Goal: Task Accomplishment & Management: Manage account settings

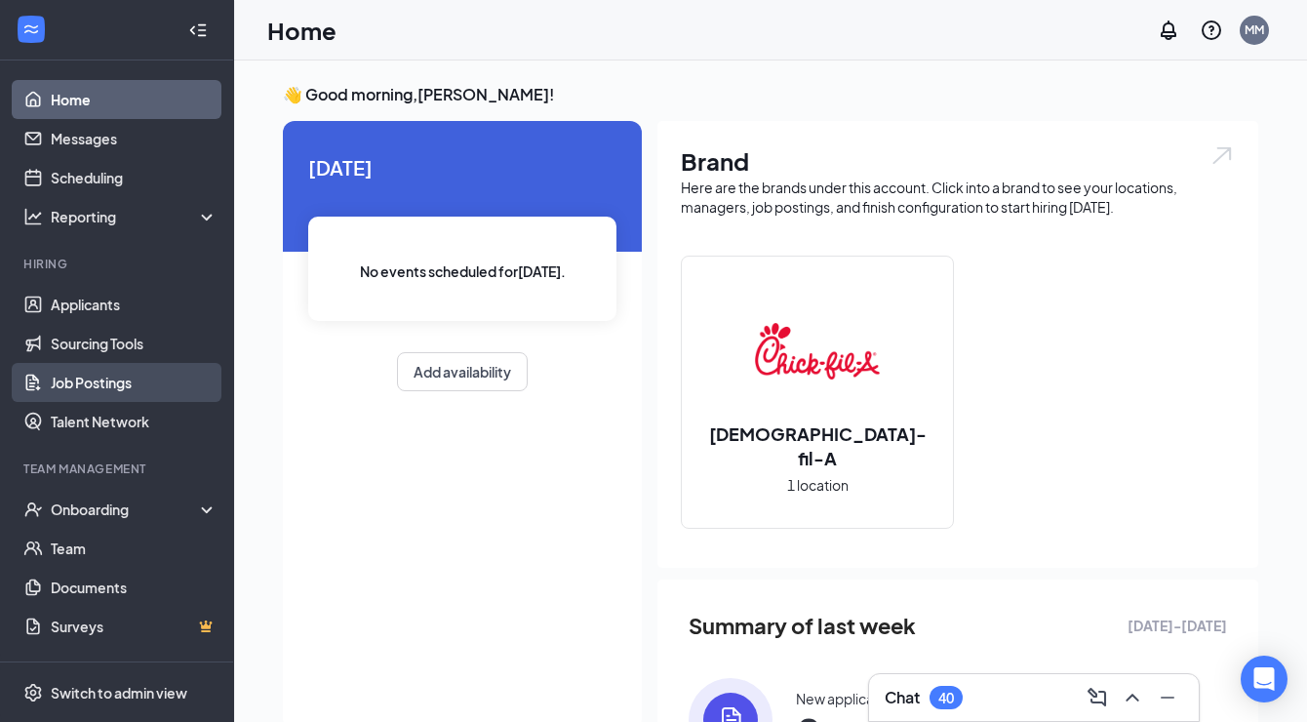
click at [127, 394] on link "Job Postings" at bounding box center [134, 382] width 167 height 39
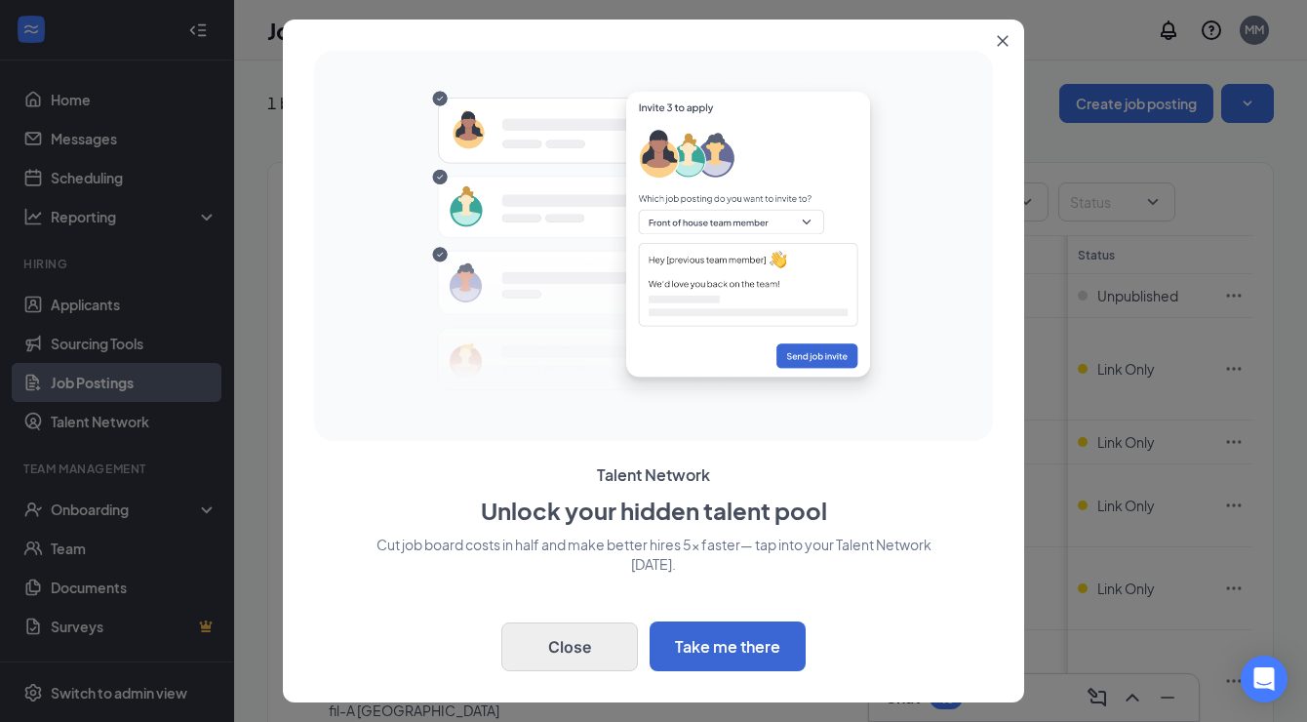
click at [598, 661] on button "Close" at bounding box center [569, 646] width 137 height 49
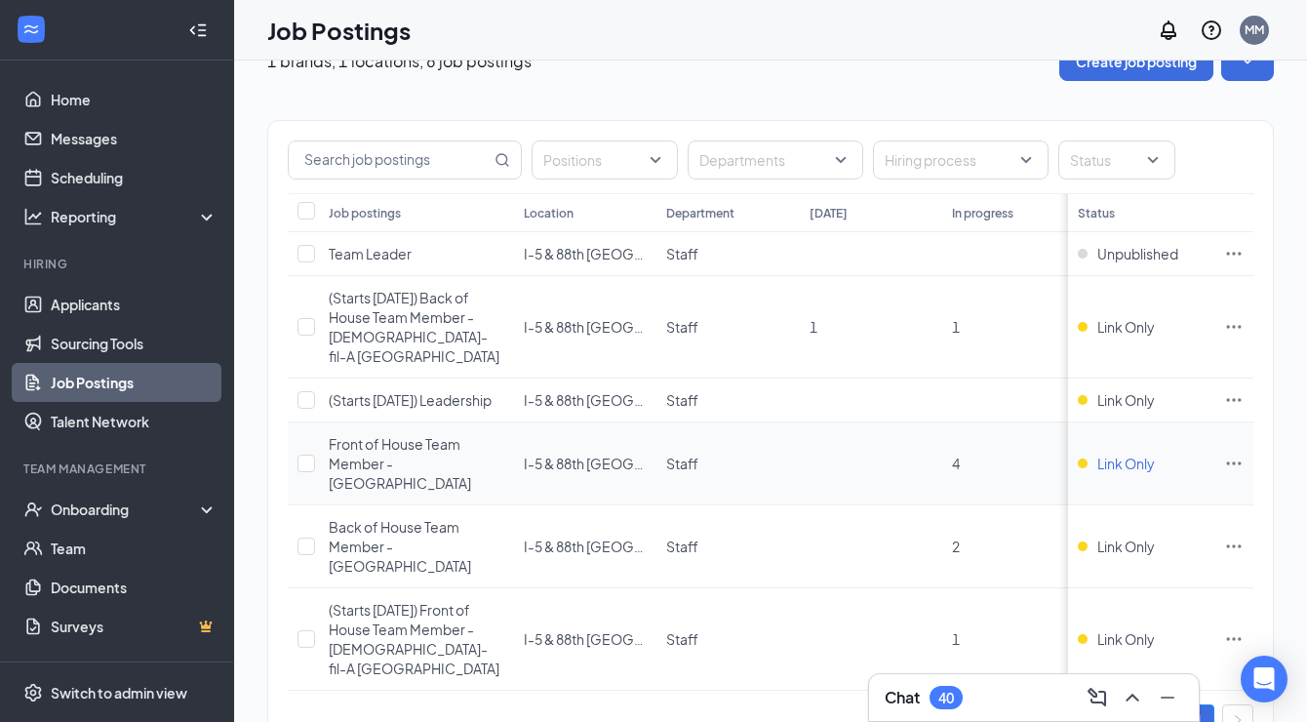
scroll to position [41, 0]
click at [130, 294] on link "Applicants" at bounding box center [134, 304] width 167 height 39
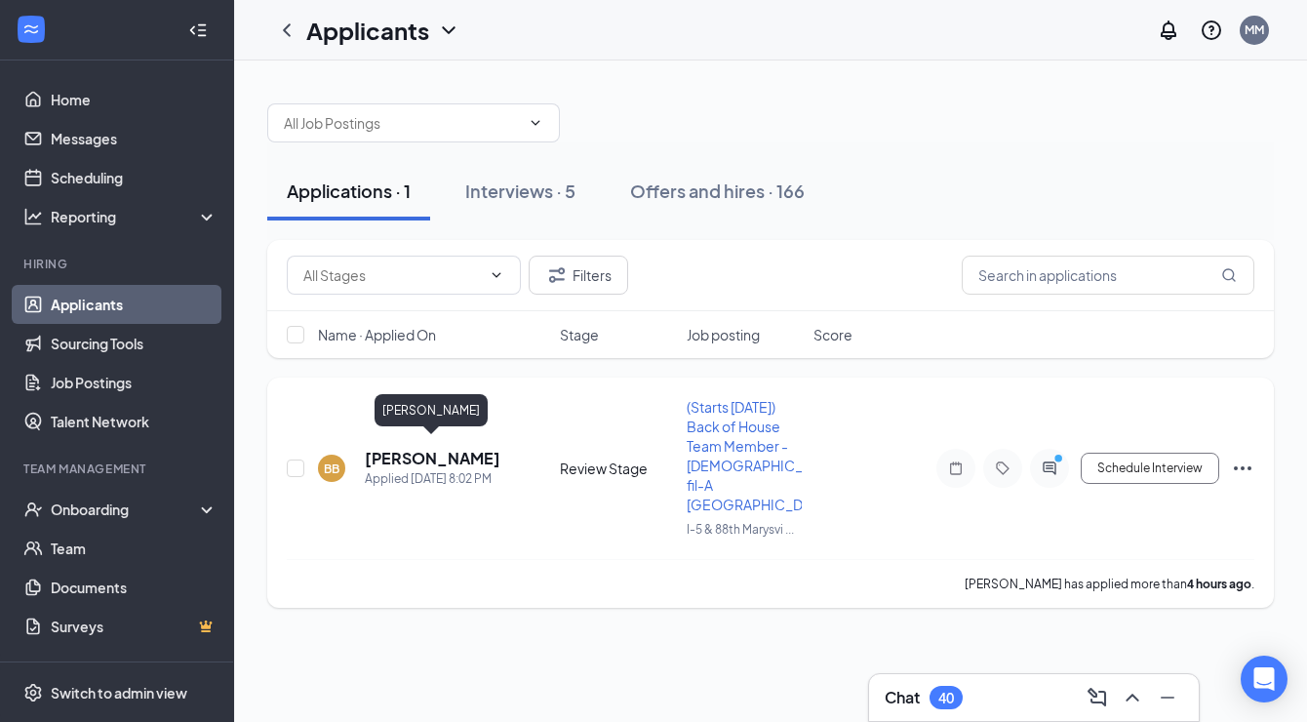
click at [399, 448] on h5 "[PERSON_NAME]" at bounding box center [433, 458] width 136 height 21
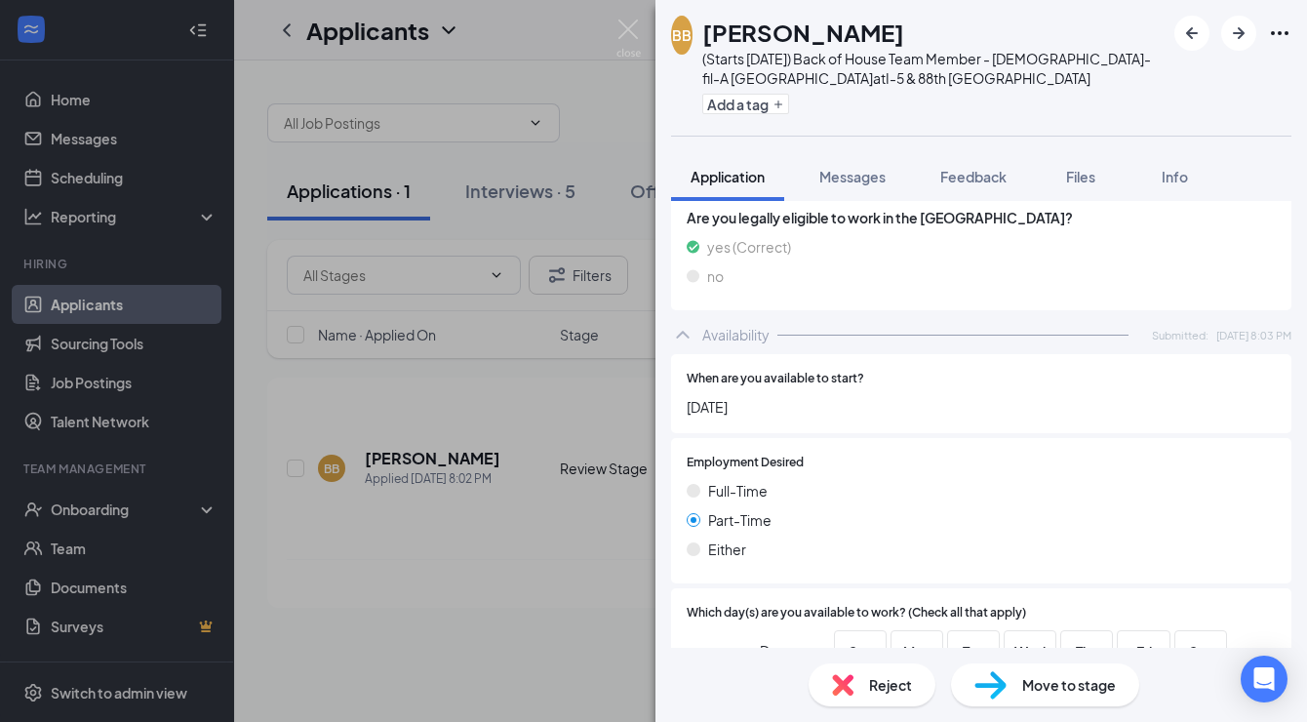
scroll to position [872, 0]
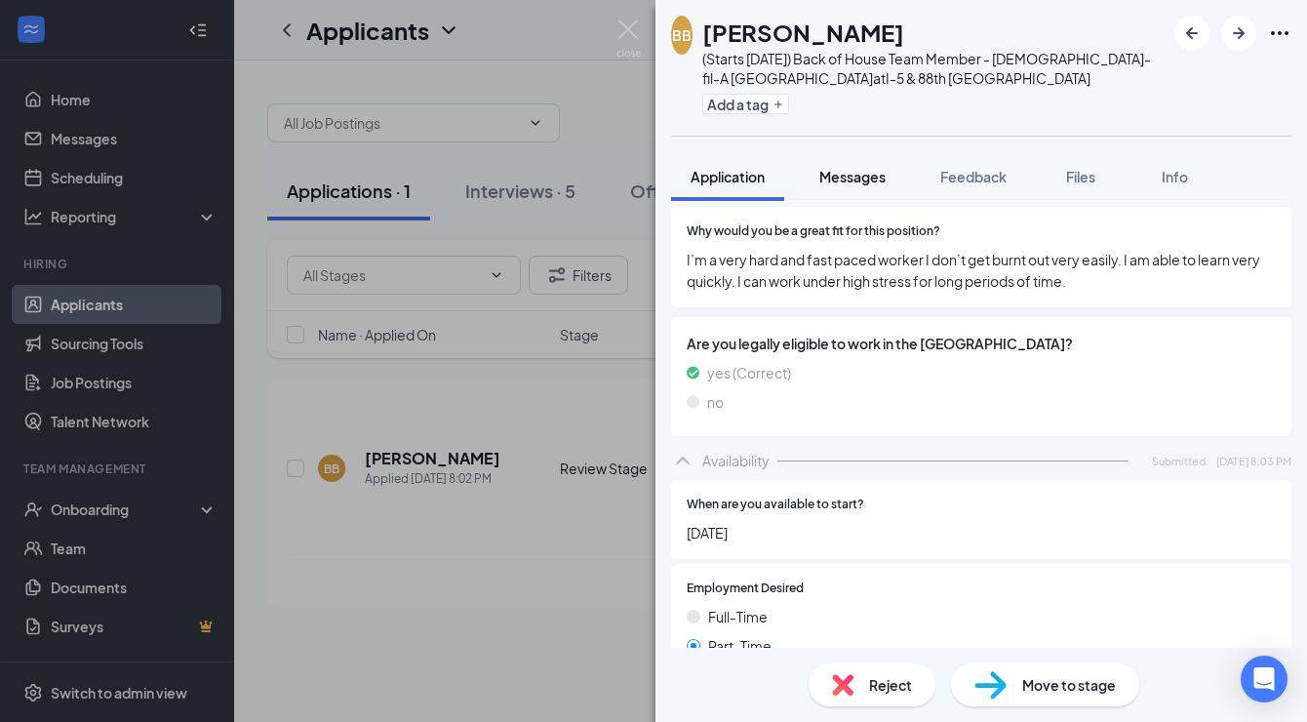
click at [887, 187] on button "Messages" at bounding box center [852, 176] width 105 height 49
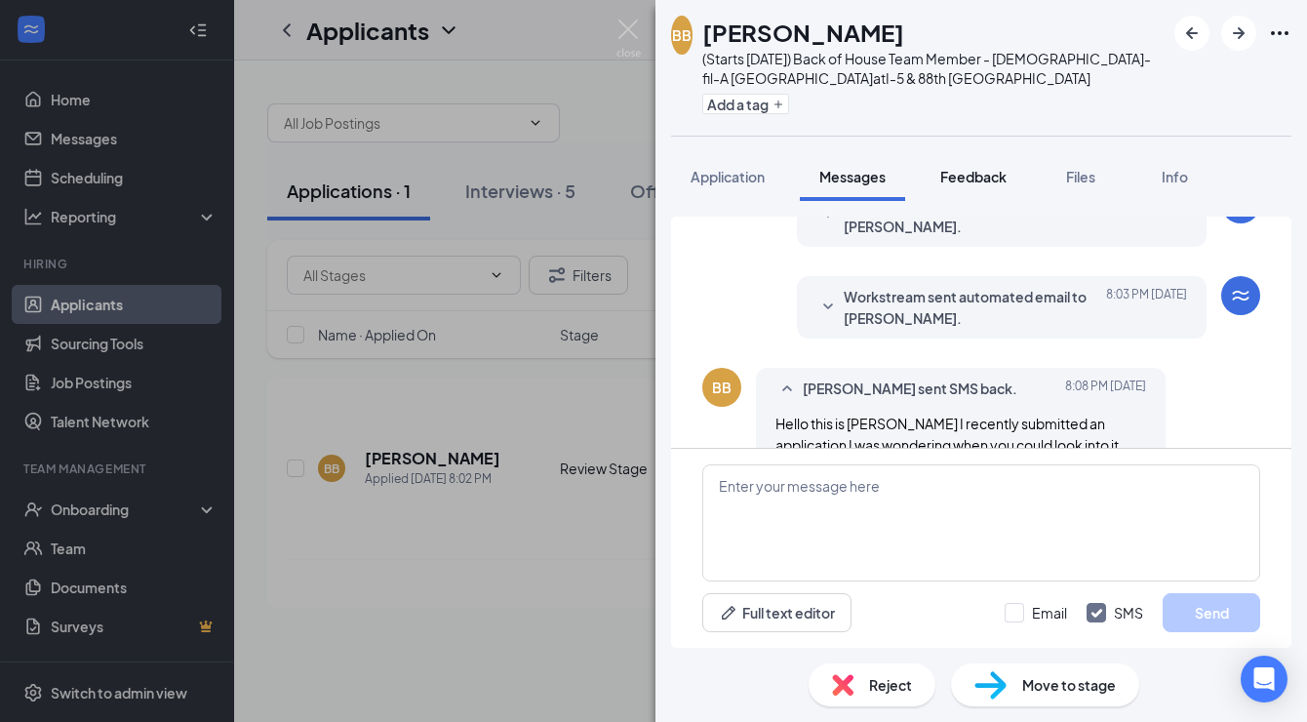
scroll to position [305, 0]
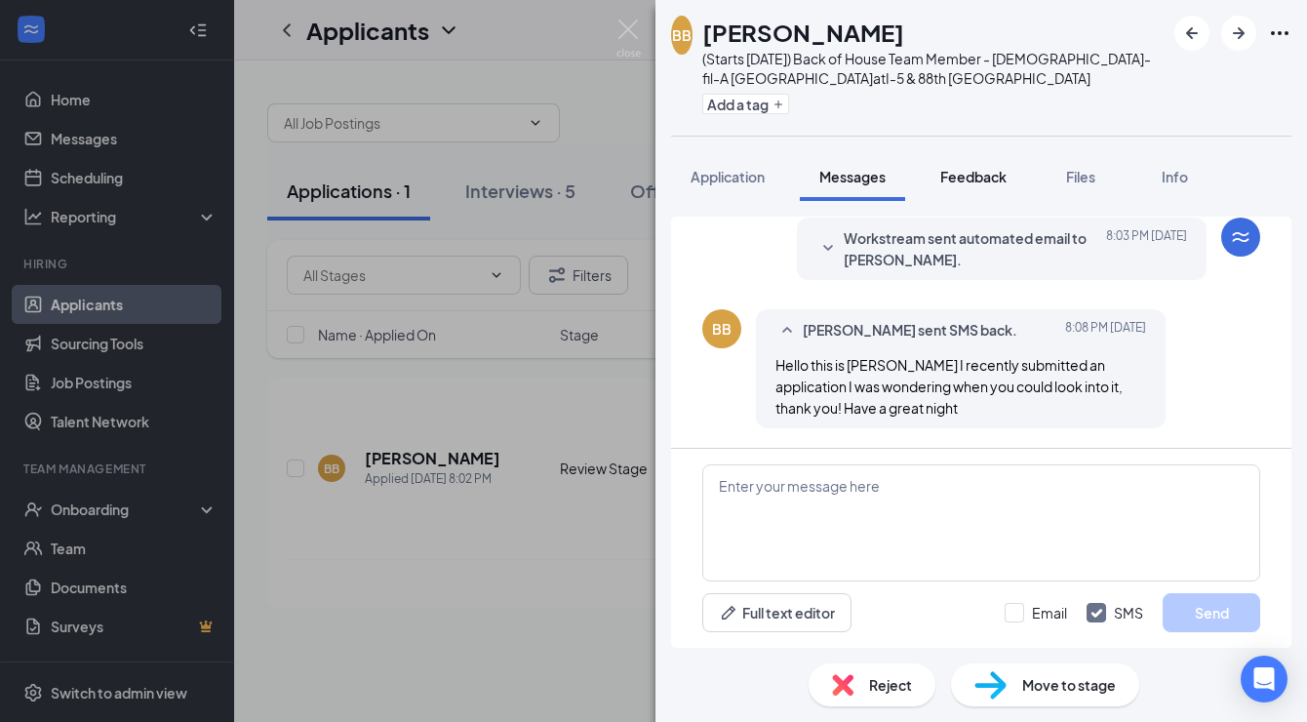
click at [974, 178] on span "Feedback" at bounding box center [973, 177] width 66 height 18
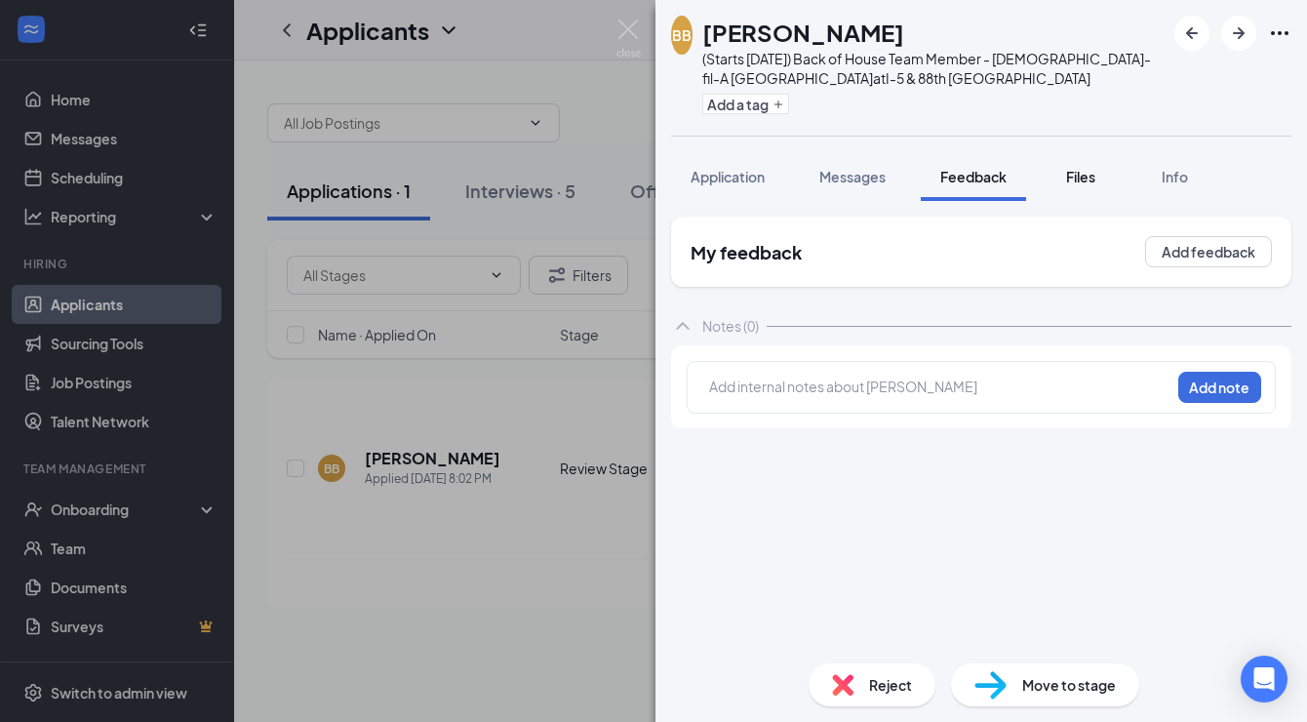
click at [1100, 185] on div "Files" at bounding box center [1080, 177] width 39 height 20
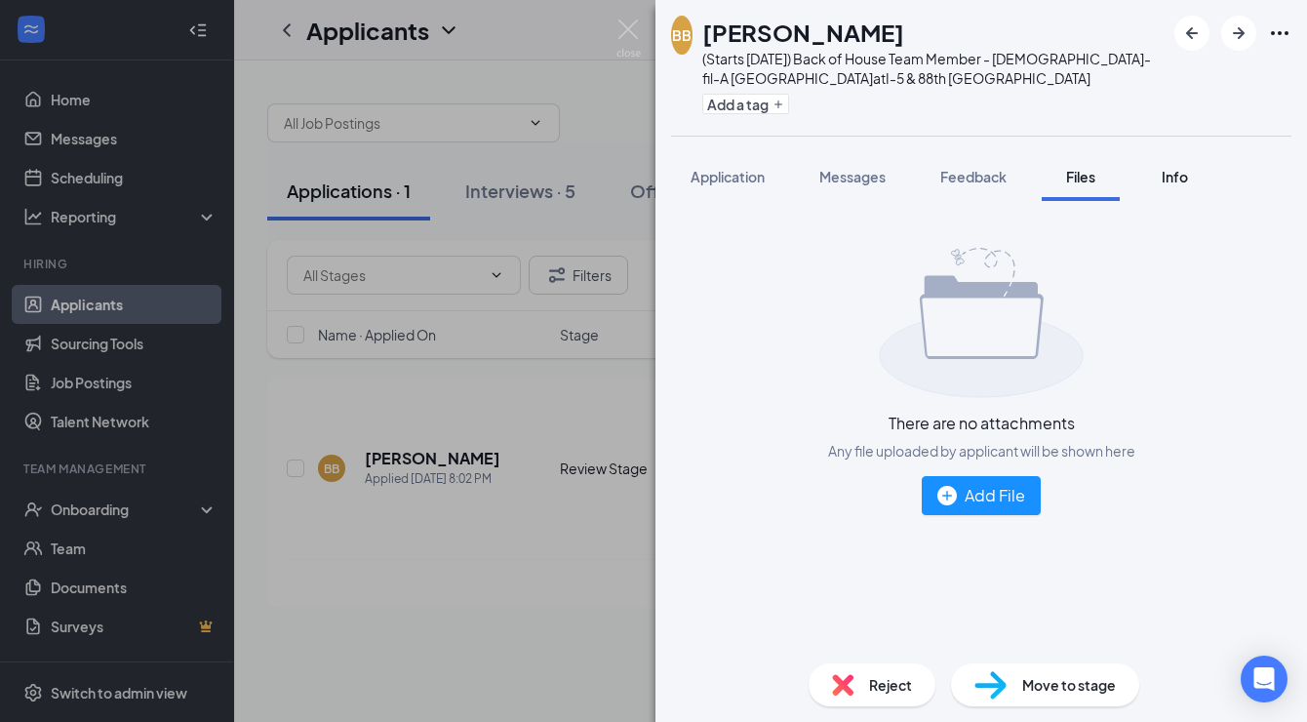
click at [1192, 175] on div "Info" at bounding box center [1174, 177] width 39 height 20
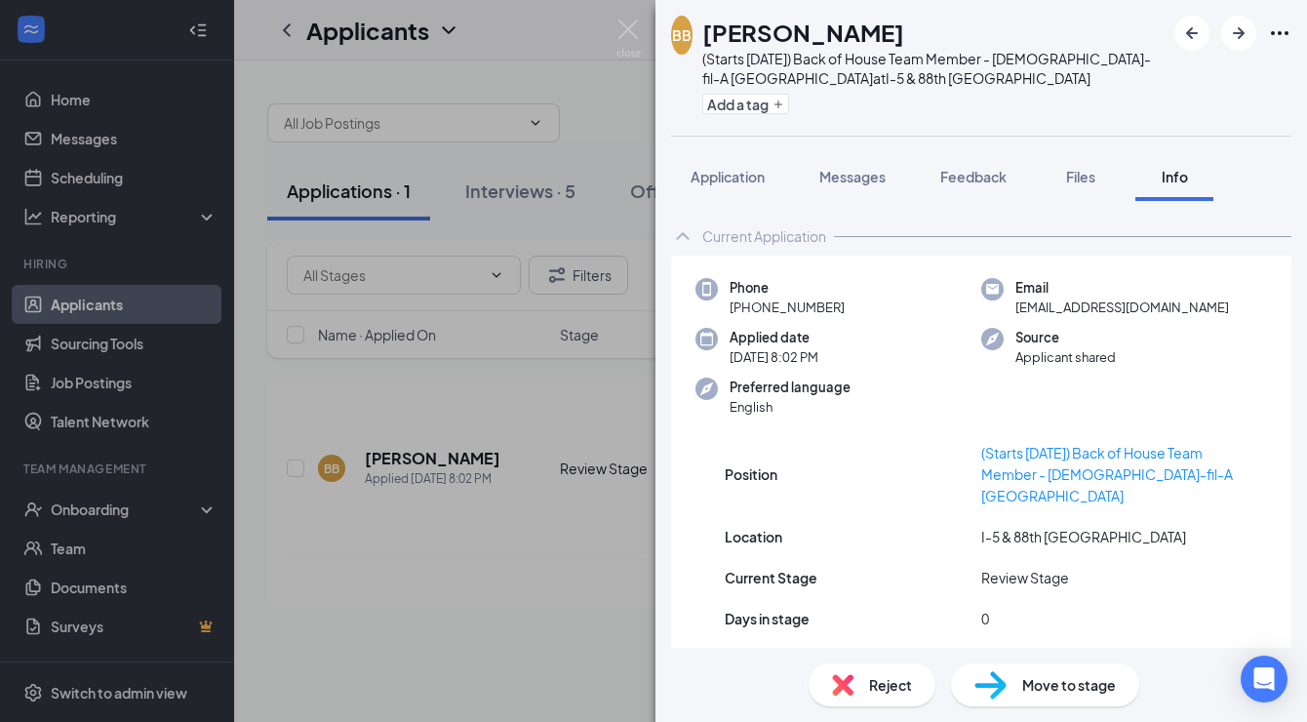
click at [509, 551] on div "[PERSON_NAME] (Starts [DATE]) Back of House Team Member - [GEOGRAPHIC_DATA]-fil…" at bounding box center [653, 361] width 1307 height 722
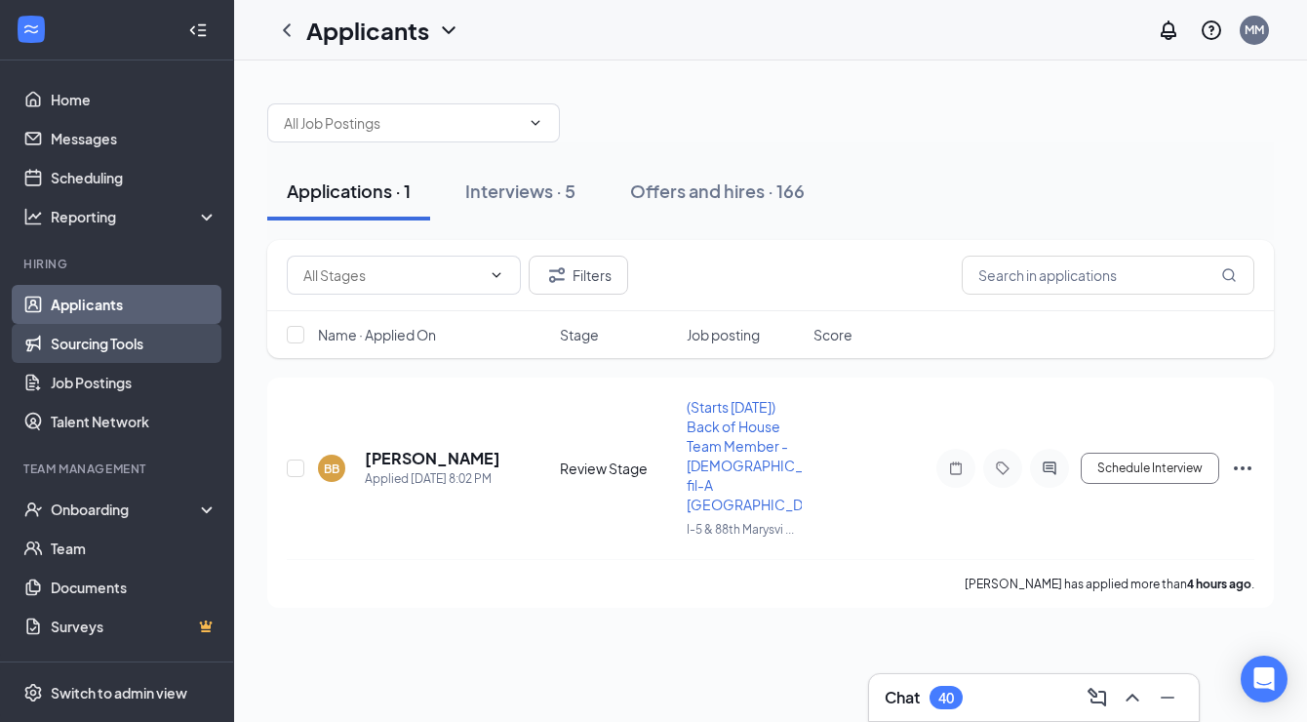
click at [100, 341] on link "Sourcing Tools" at bounding box center [134, 343] width 167 height 39
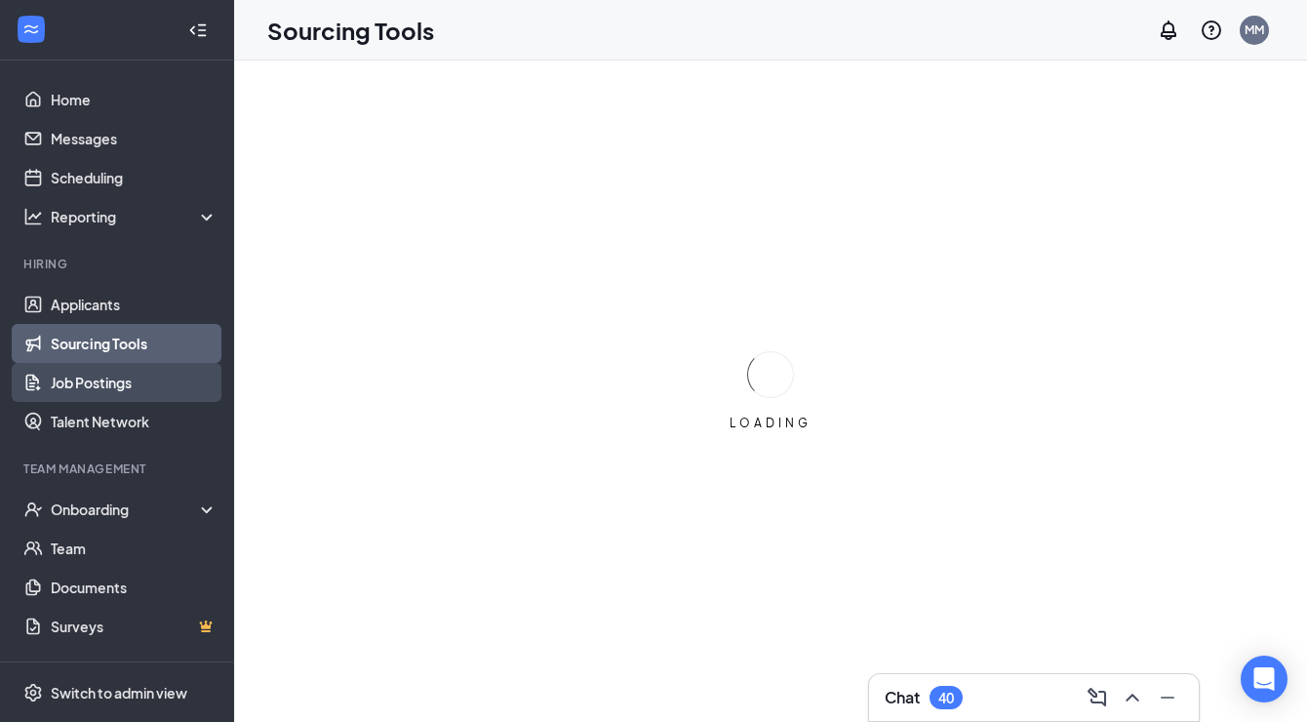
click at [102, 370] on link "Job Postings" at bounding box center [134, 382] width 167 height 39
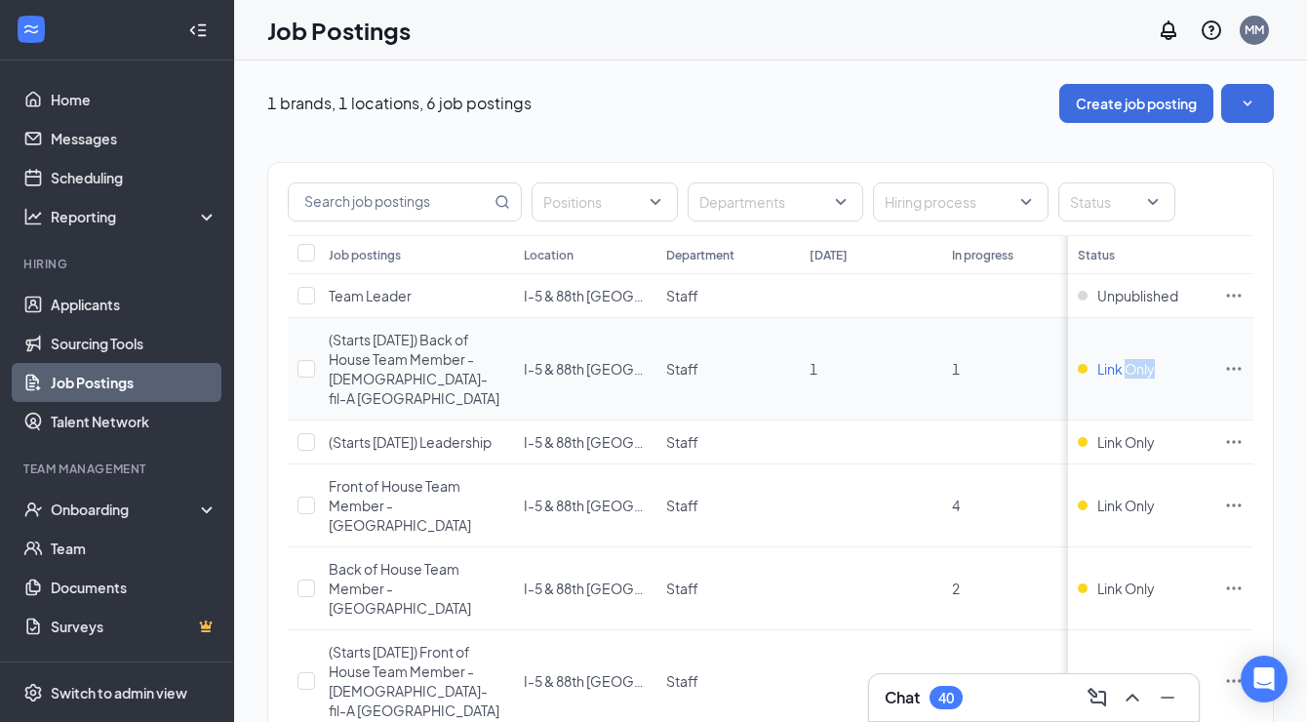
click at [1131, 367] on span "Link Only" at bounding box center [1126, 369] width 58 height 20
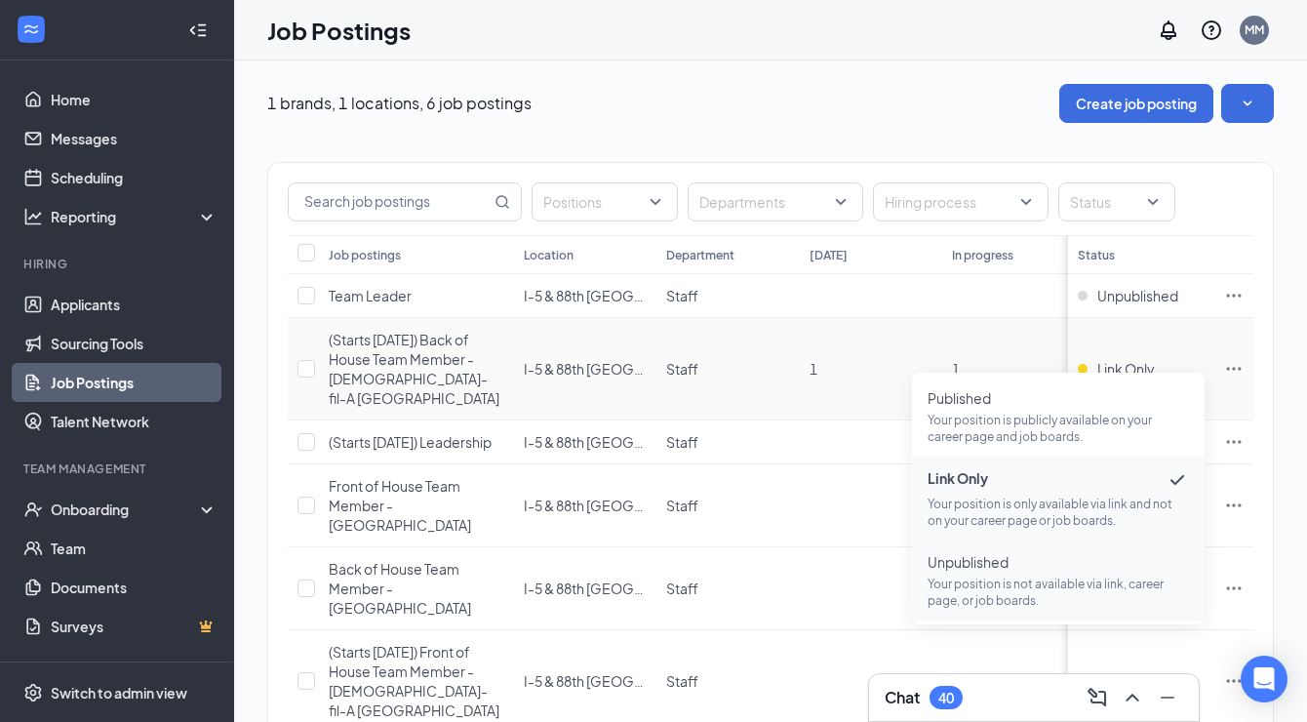
click at [1036, 567] on span "Unpublished" at bounding box center [1058, 562] width 261 height 20
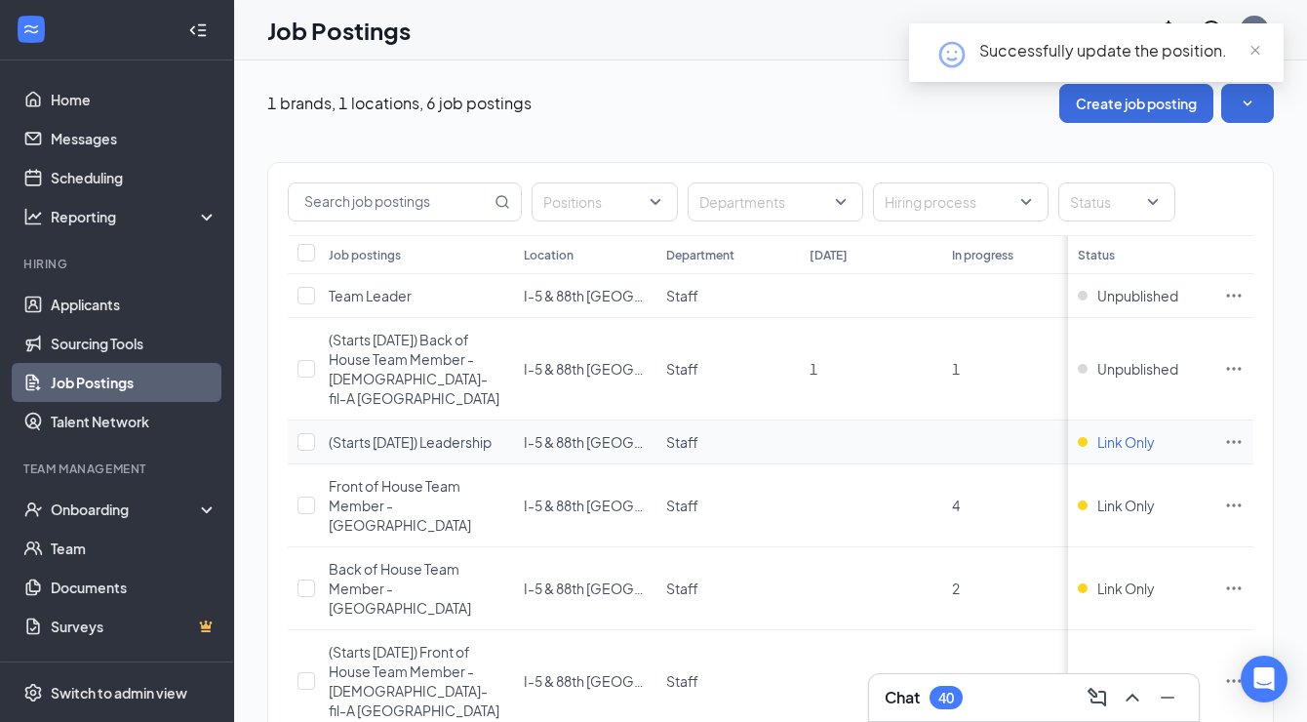
click at [1114, 432] on span "Link Only" at bounding box center [1126, 442] width 58 height 20
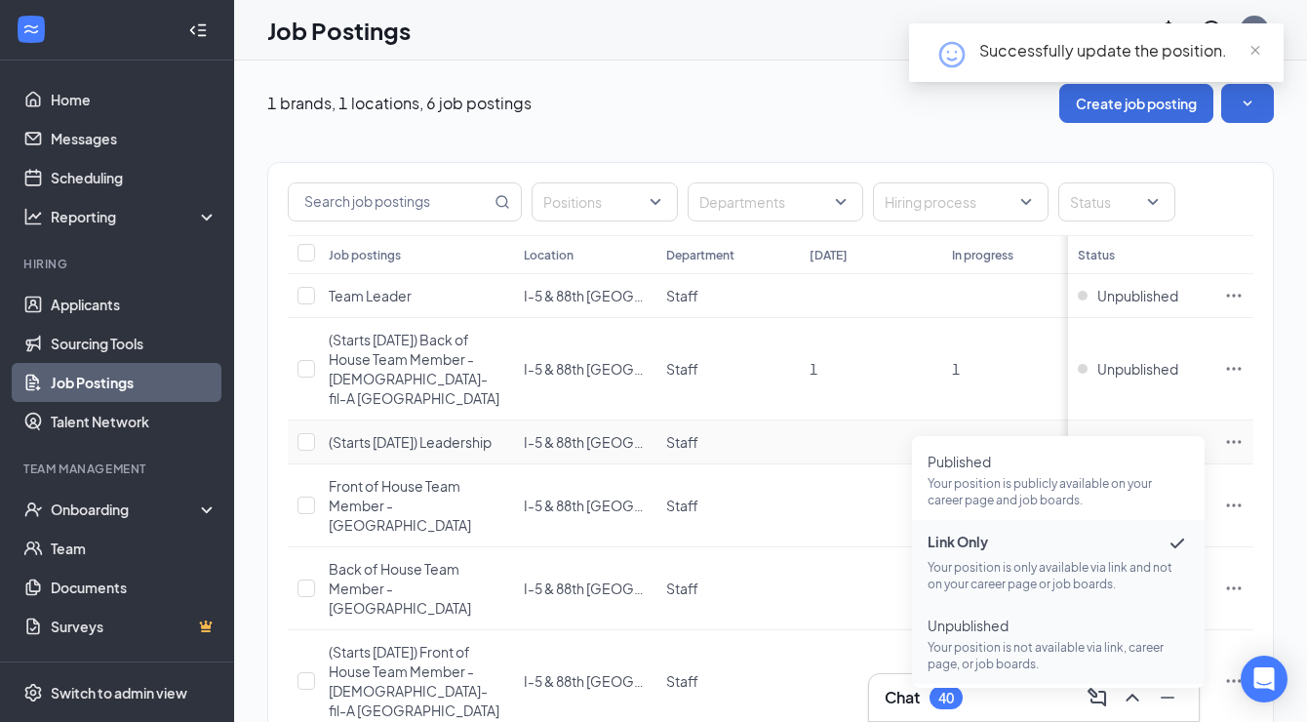
click at [1032, 640] on p "Your position is not available via link, career page, or job boards." at bounding box center [1058, 655] width 261 height 33
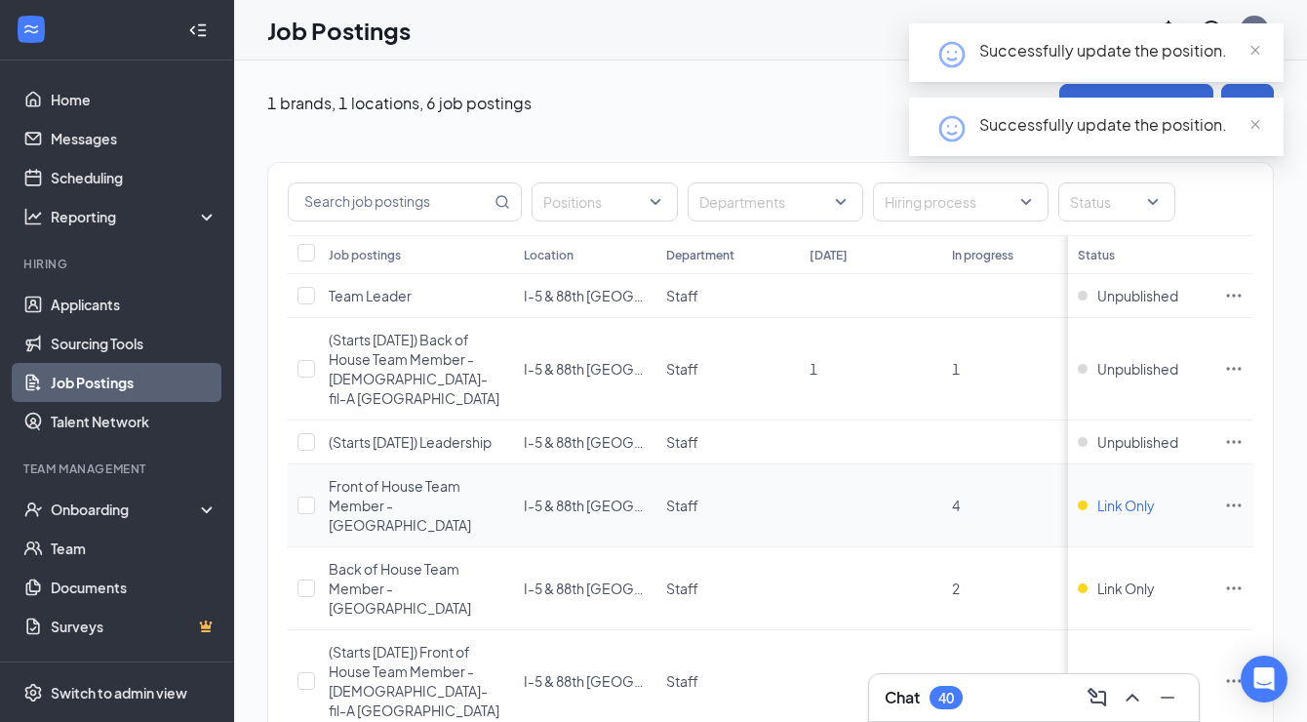
click at [1116, 496] on span "Link Only" at bounding box center [1126, 506] width 58 height 20
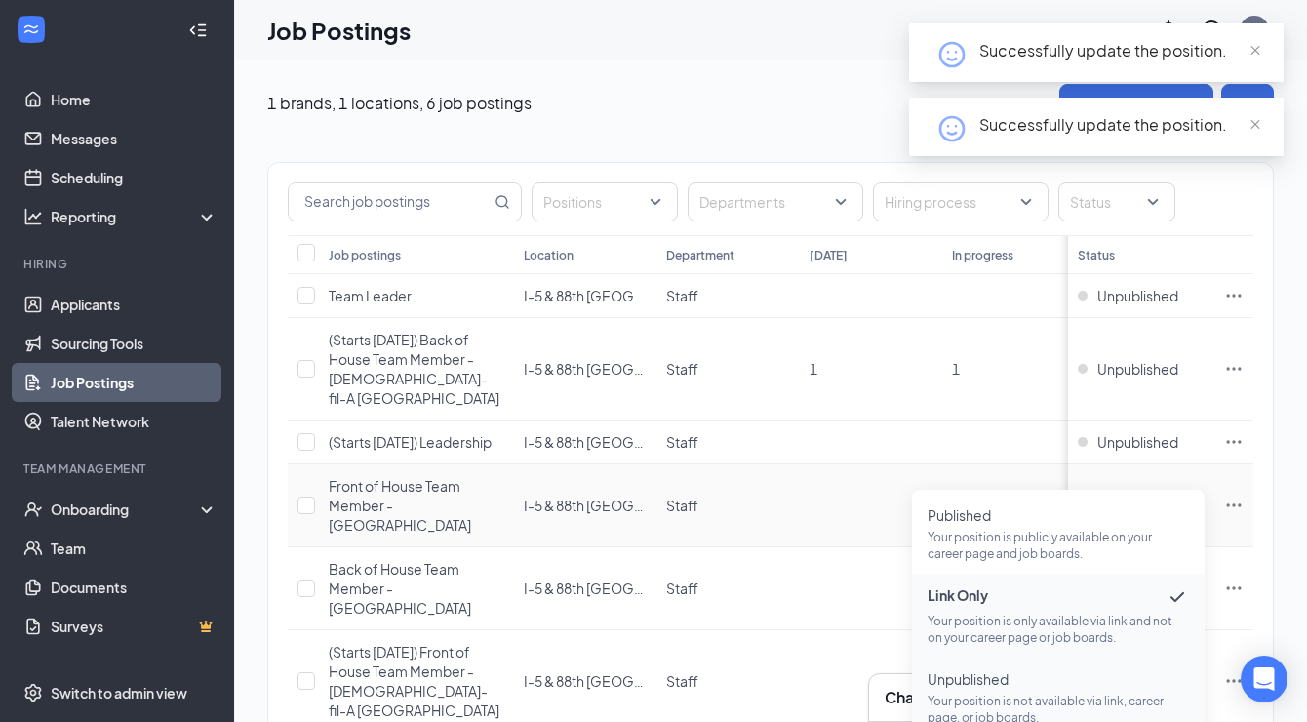
click at [1050, 668] on li "Unpublished Your position is not available via link, career page, or job boards." at bounding box center [1058, 697] width 293 height 80
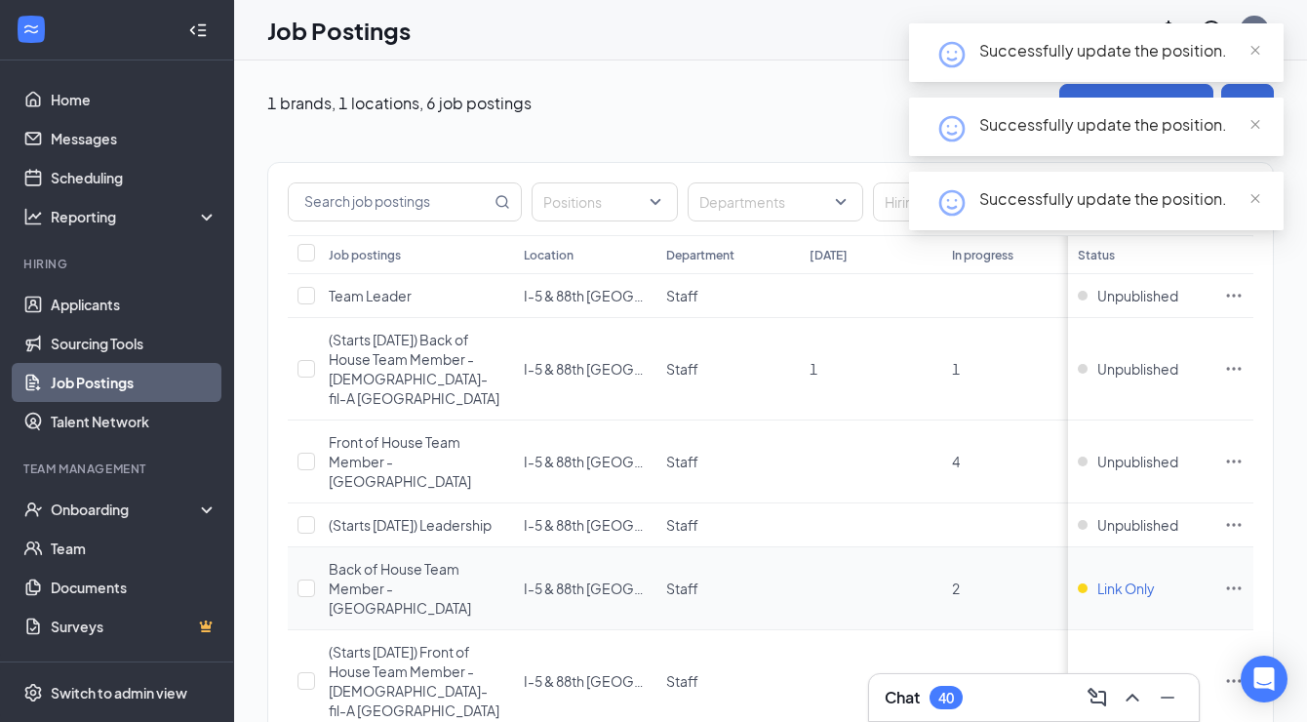
click at [1143, 578] on span "Link Only" at bounding box center [1126, 588] width 58 height 20
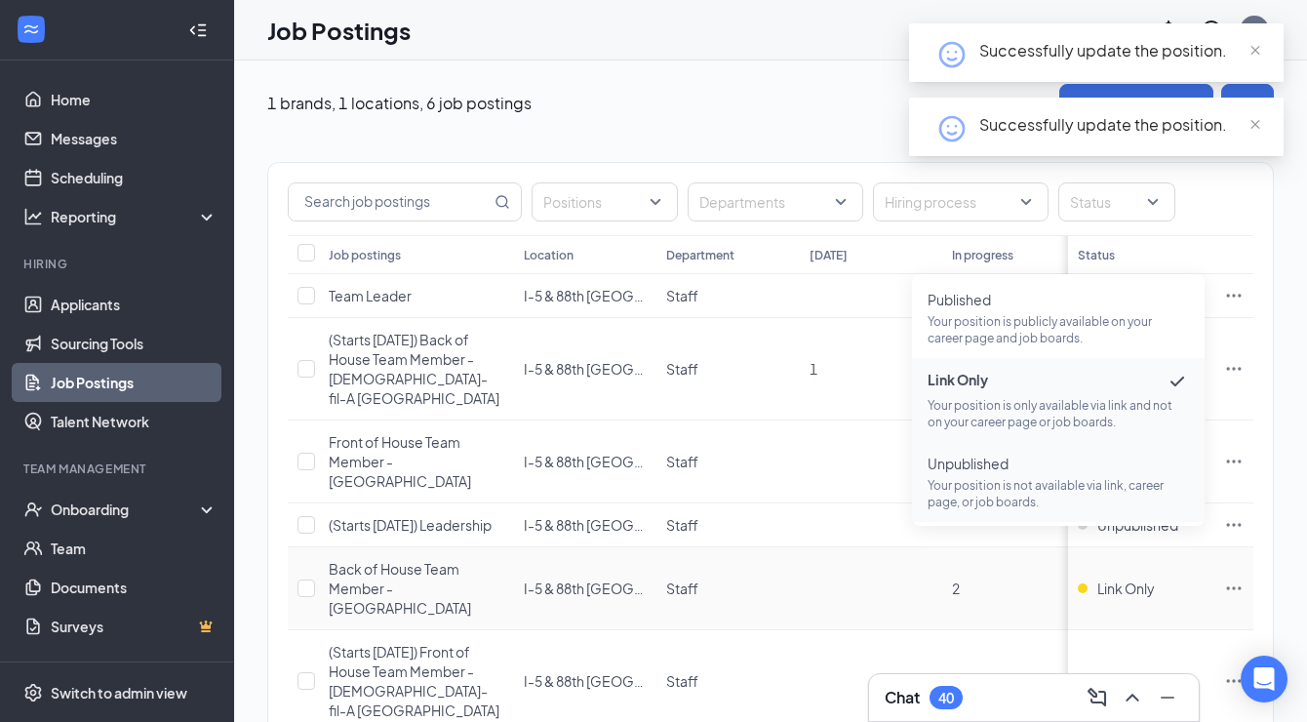
click at [1092, 460] on span "Unpublished" at bounding box center [1058, 464] width 261 height 20
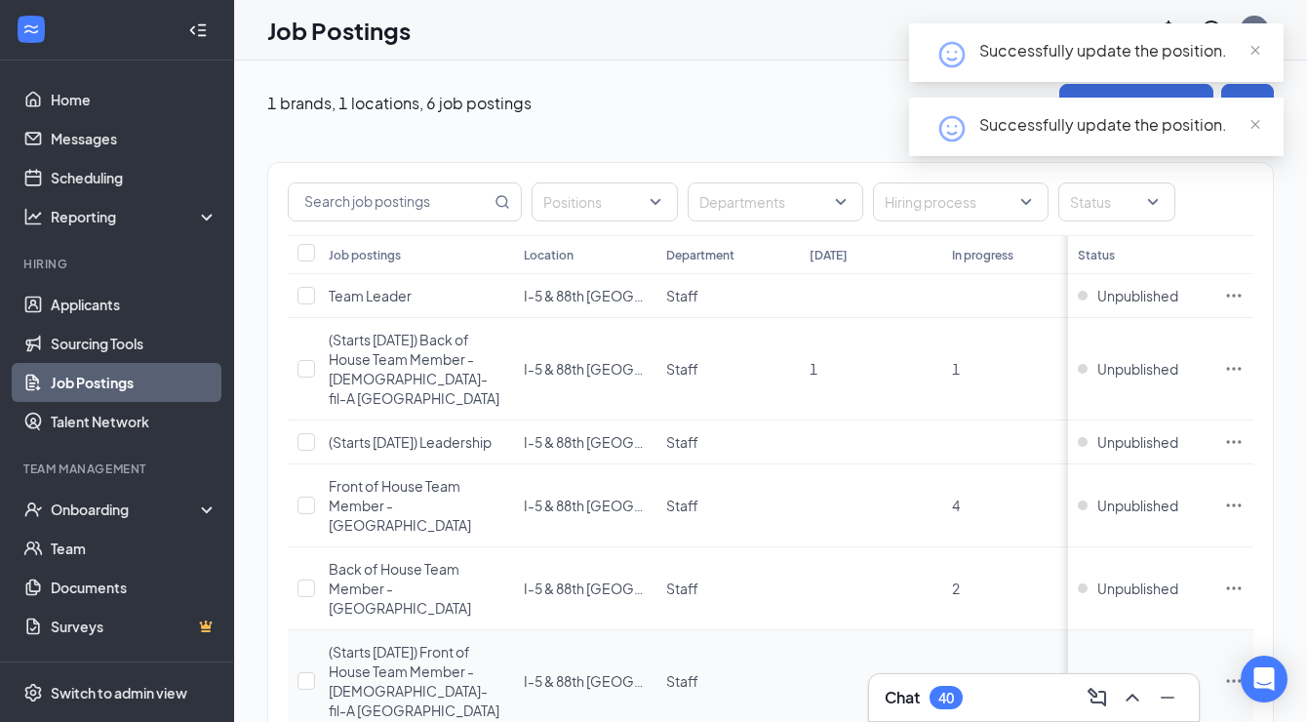
click at [1108, 671] on span "Link Only" at bounding box center [1126, 681] width 58 height 20
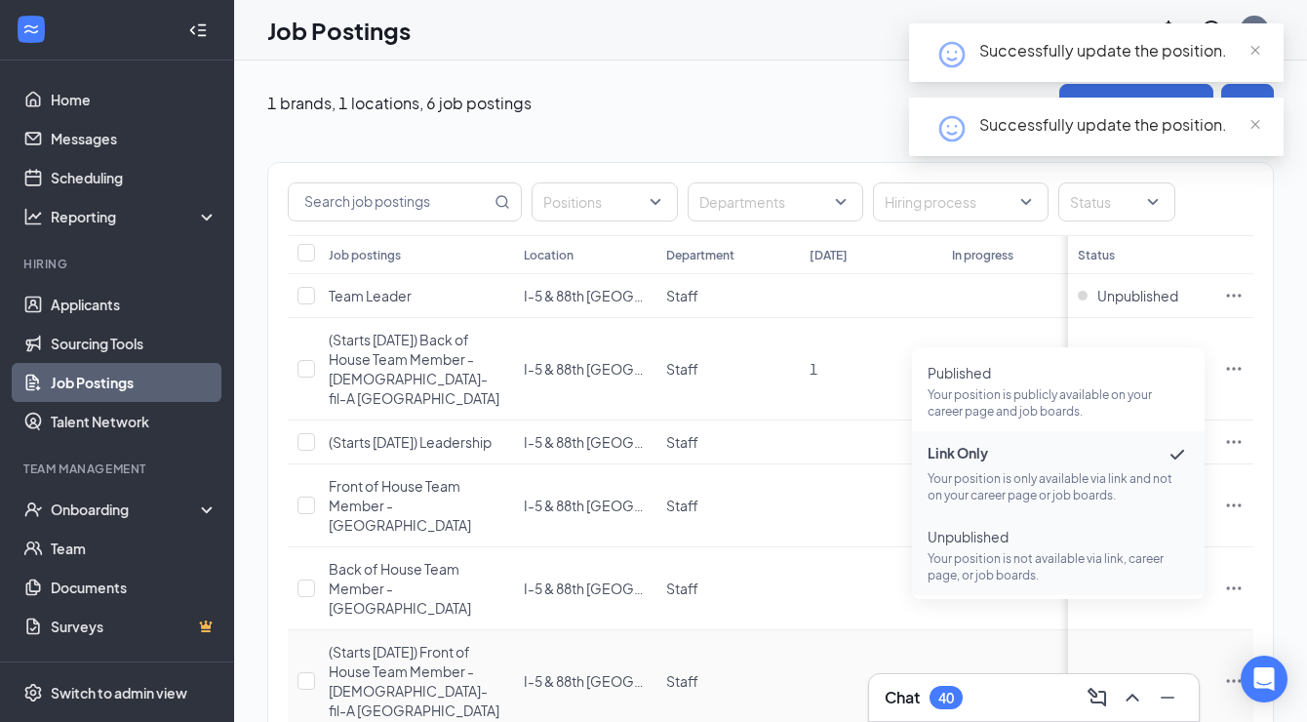
click at [997, 561] on p "Your position is not available via link, career page, or job boards." at bounding box center [1058, 566] width 261 height 33
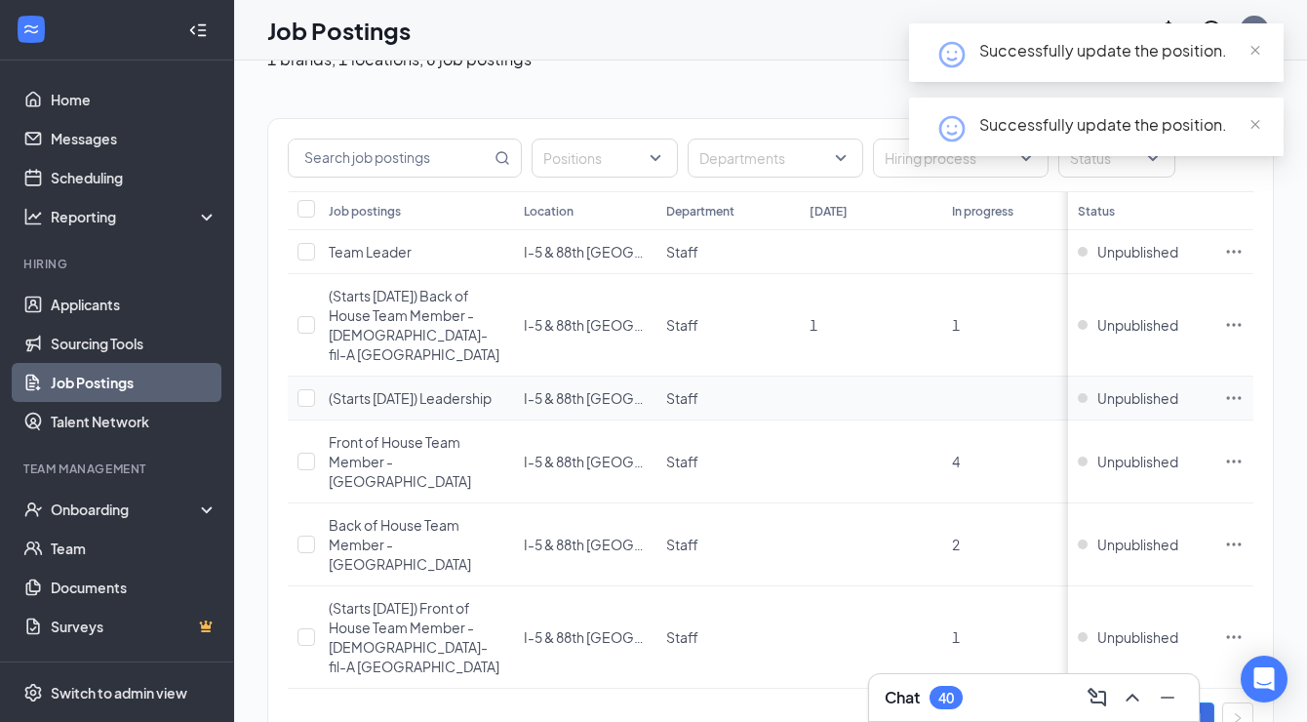
scroll to position [41, 0]
